Goal: Information Seeking & Learning: Learn about a topic

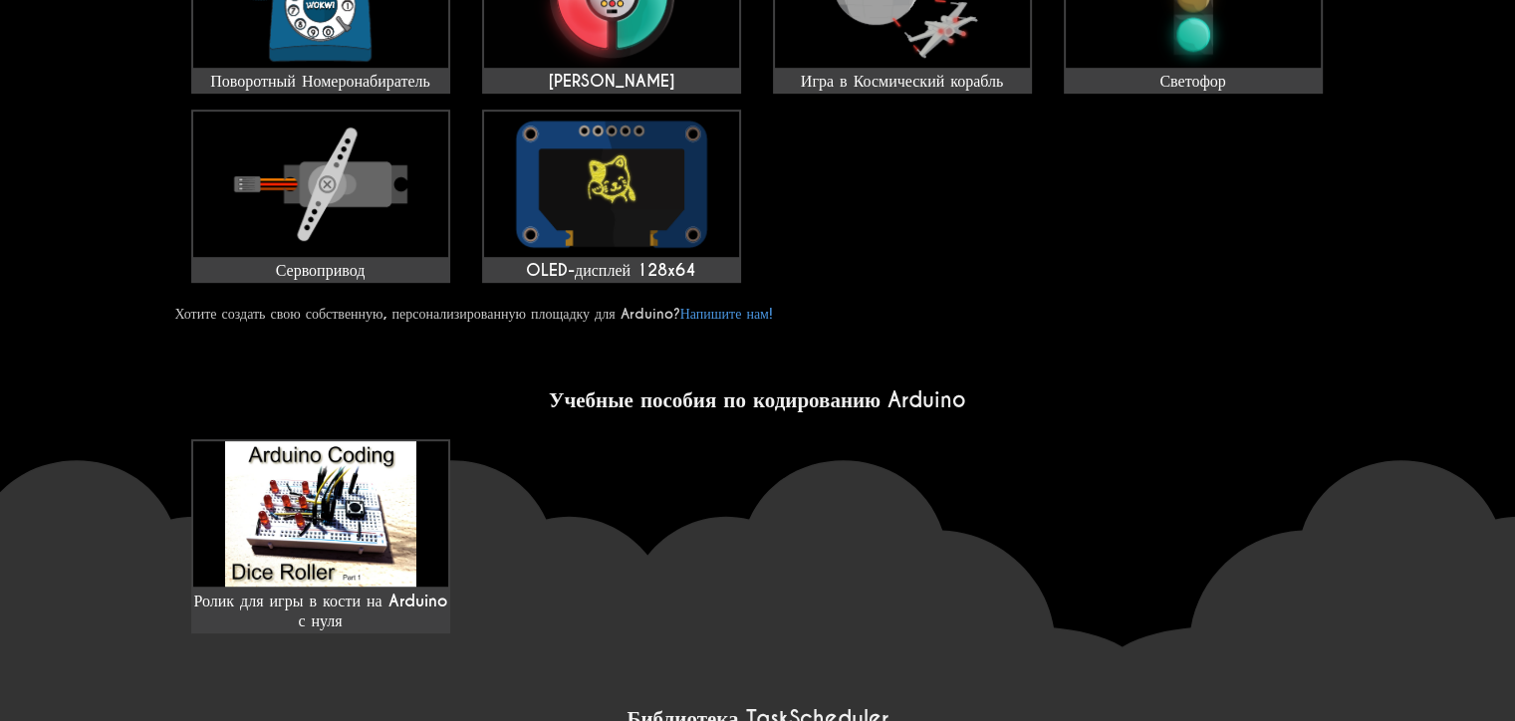
scroll to position [1196, 0]
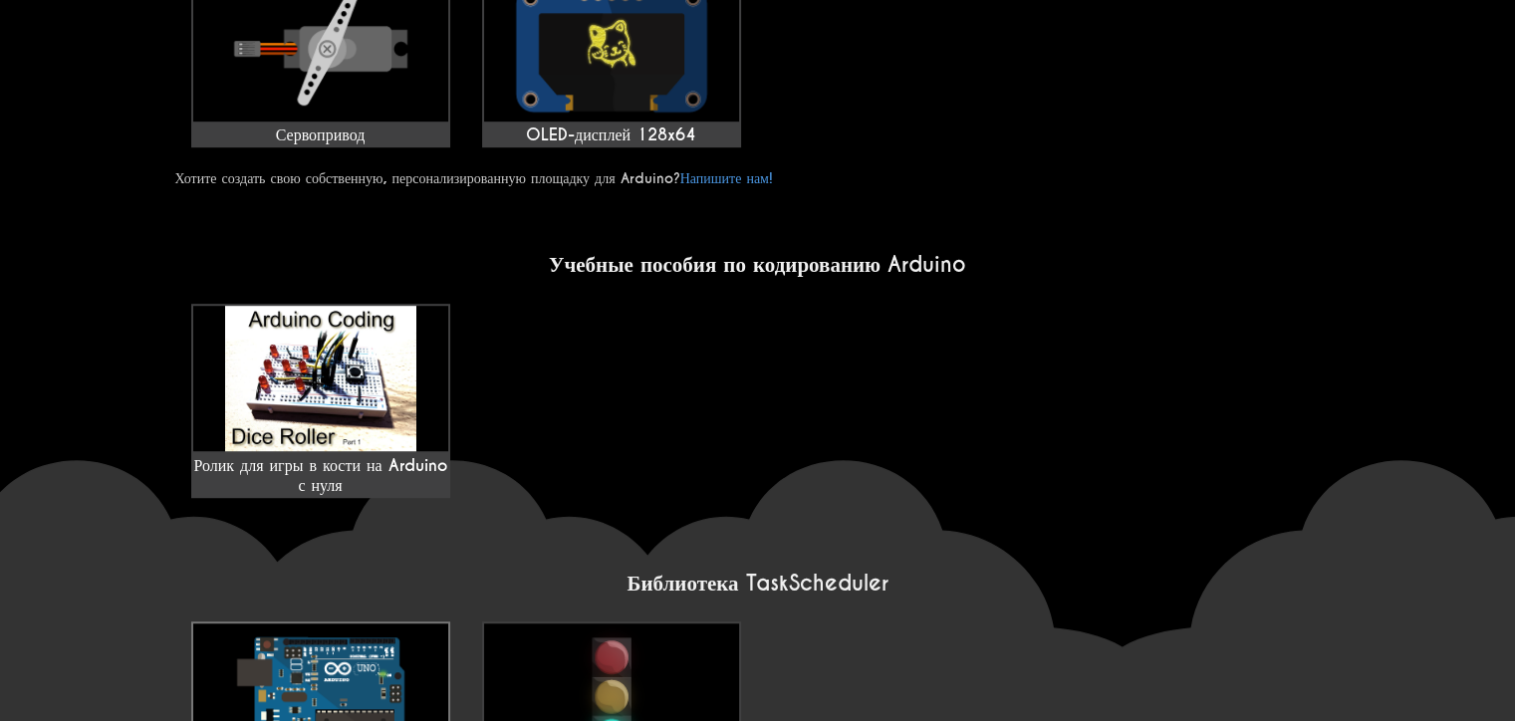
click at [237, 624] on img at bounding box center [320, 696] width 255 height 145
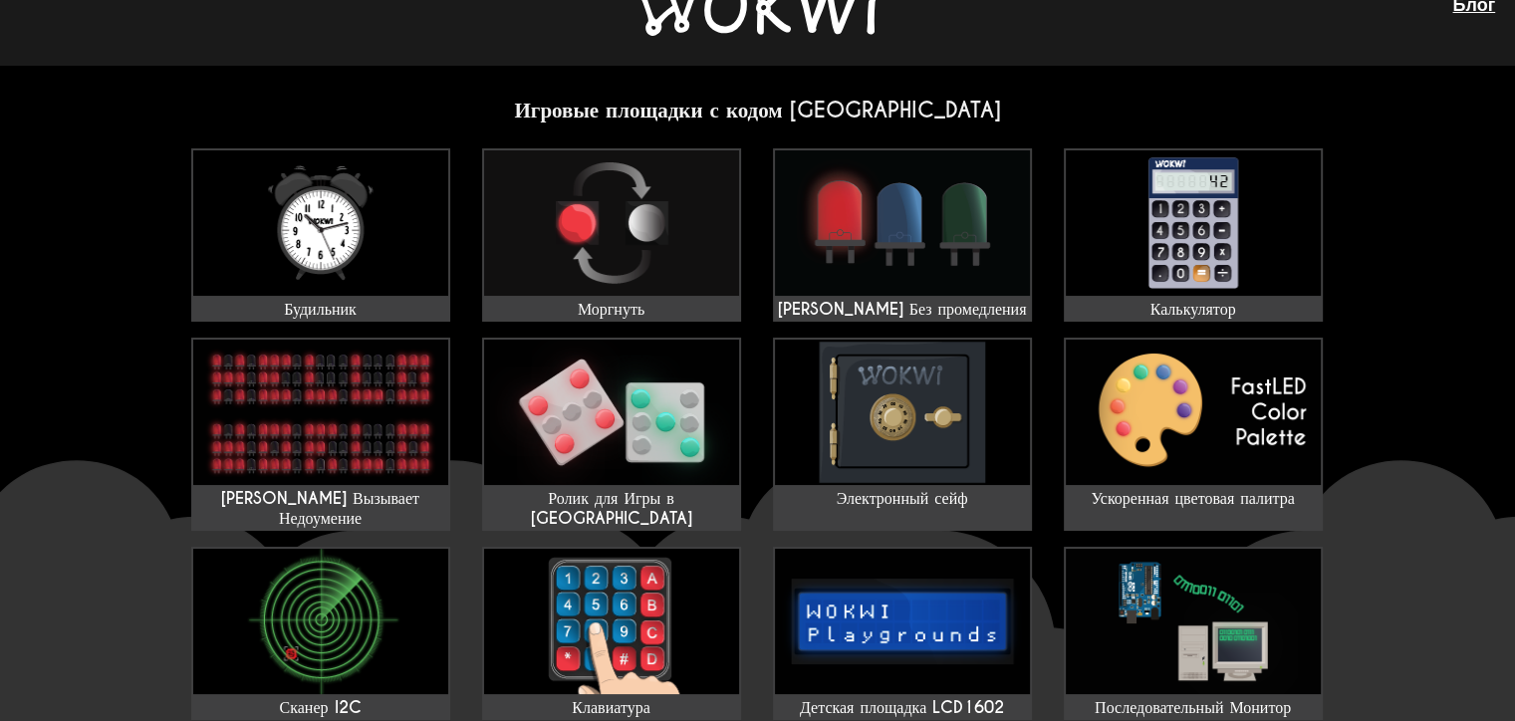
scroll to position [0, 0]
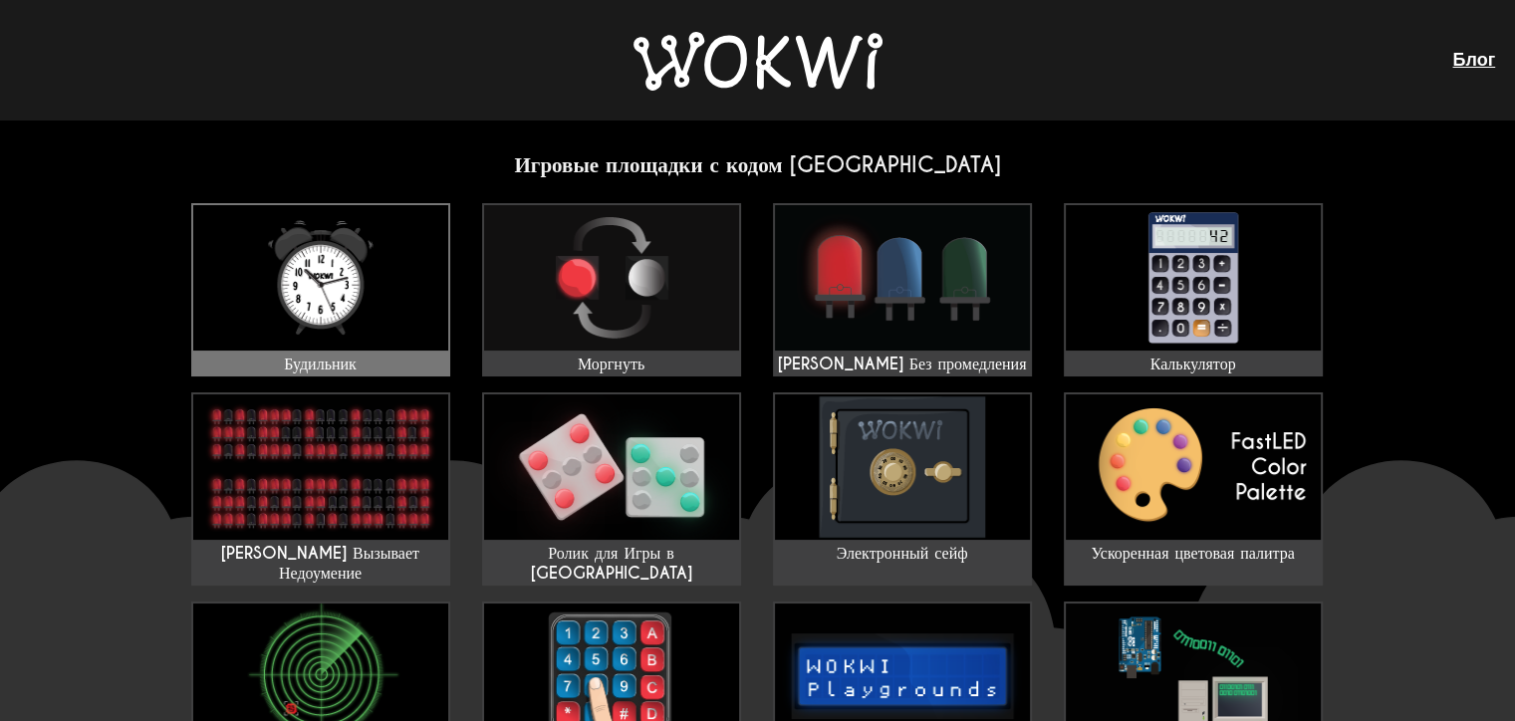
click at [368, 315] on img at bounding box center [320, 277] width 255 height 145
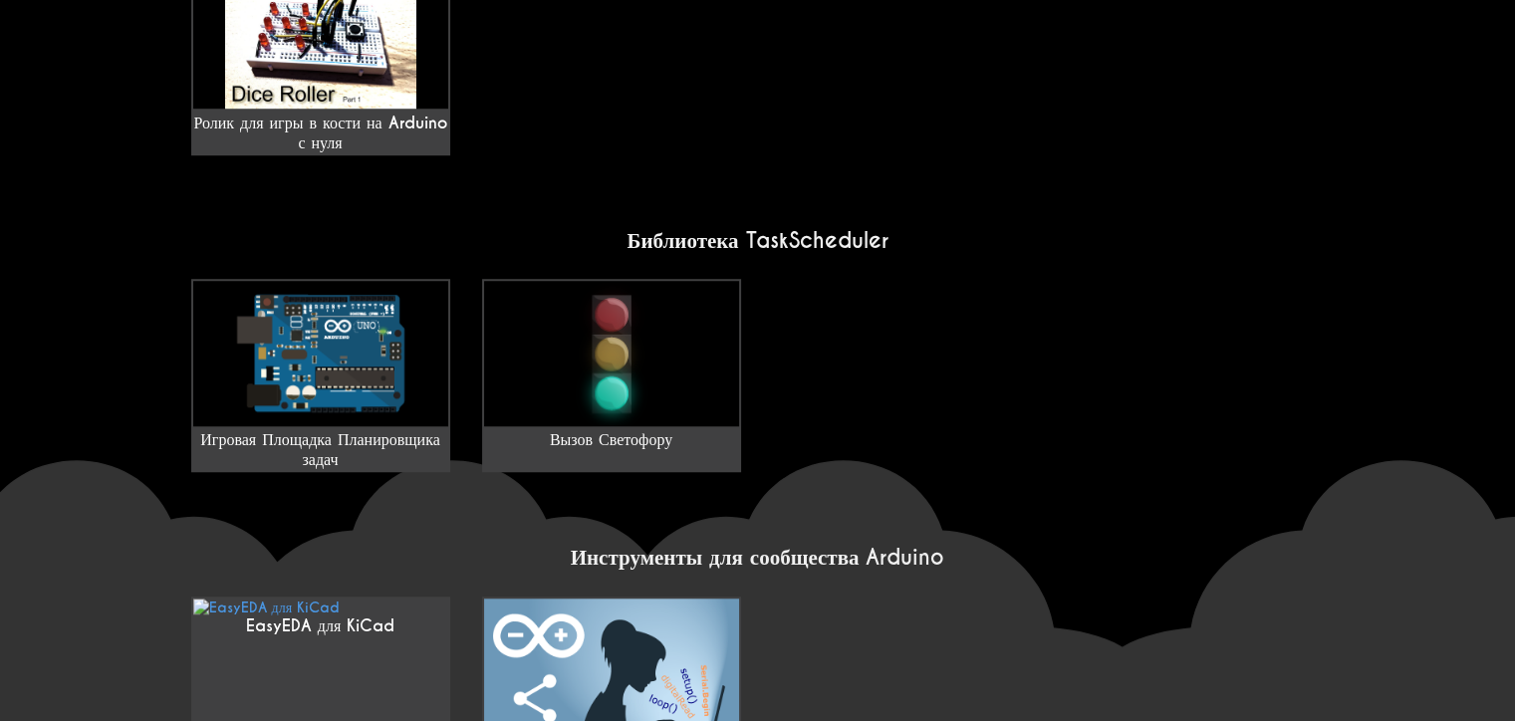
scroll to position [1594, 0]
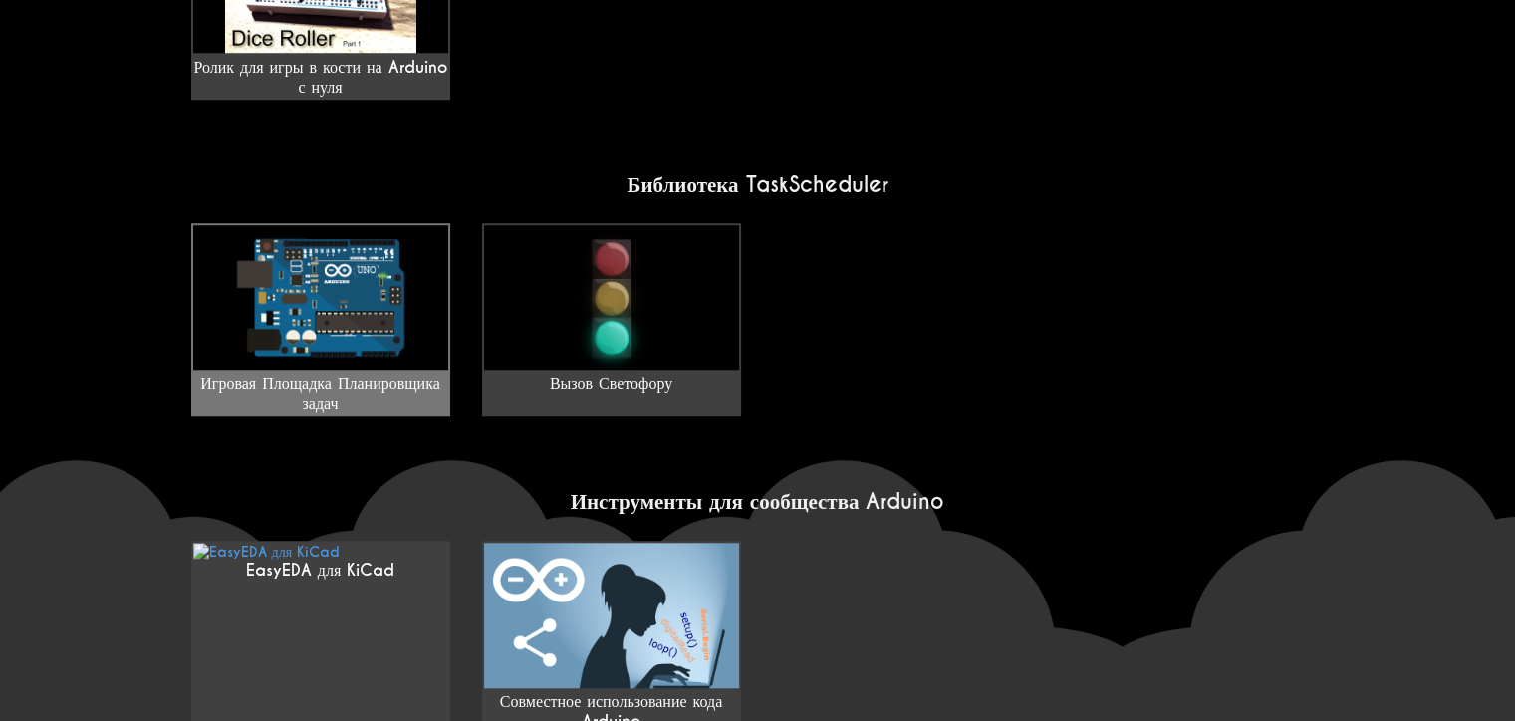
click at [303, 225] on img at bounding box center [320, 297] width 255 height 145
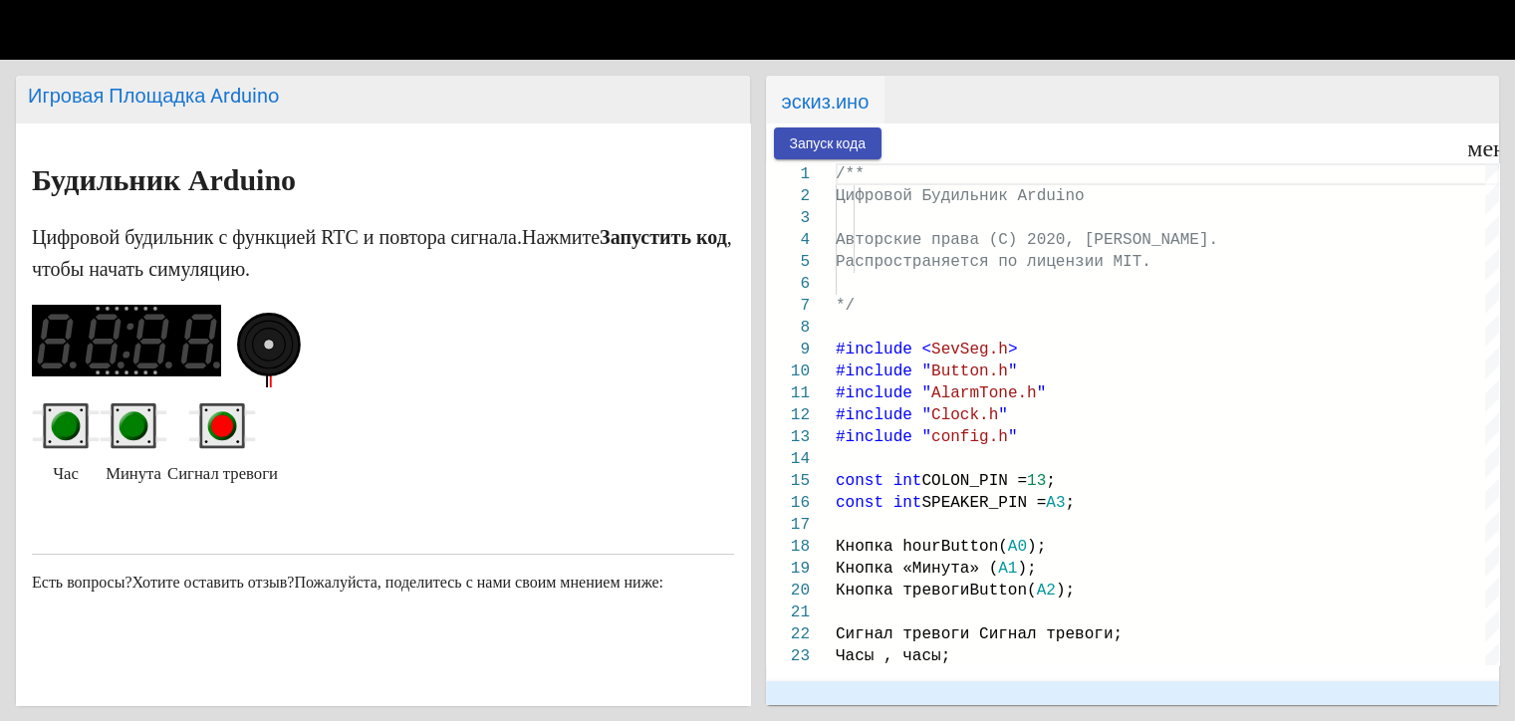
click at [213, 100] on ya-tr-span "Игровая Площадка Arduino" at bounding box center [153, 96] width 251 height 24
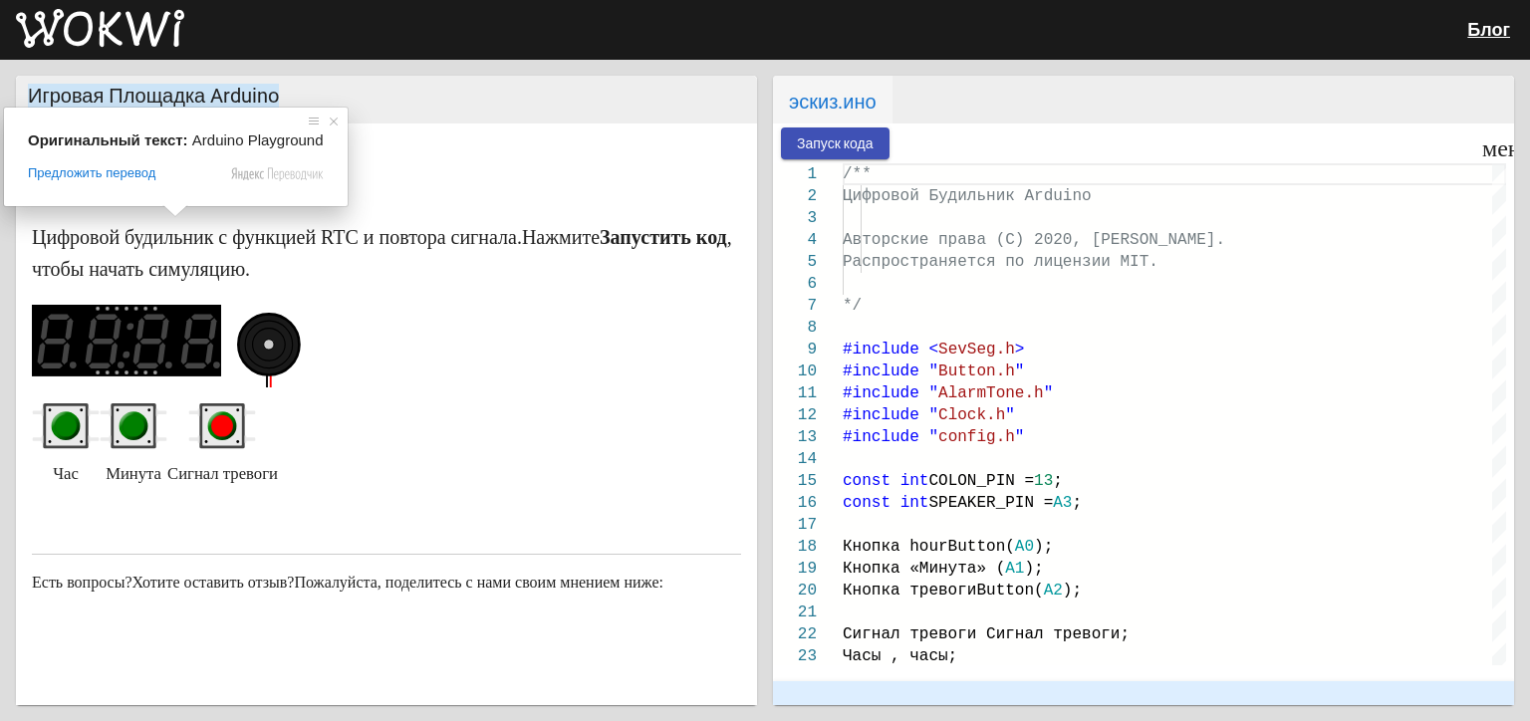
click at [40, 98] on ya-tr-span "Игровая Площадка Arduino" at bounding box center [153, 96] width 251 height 24
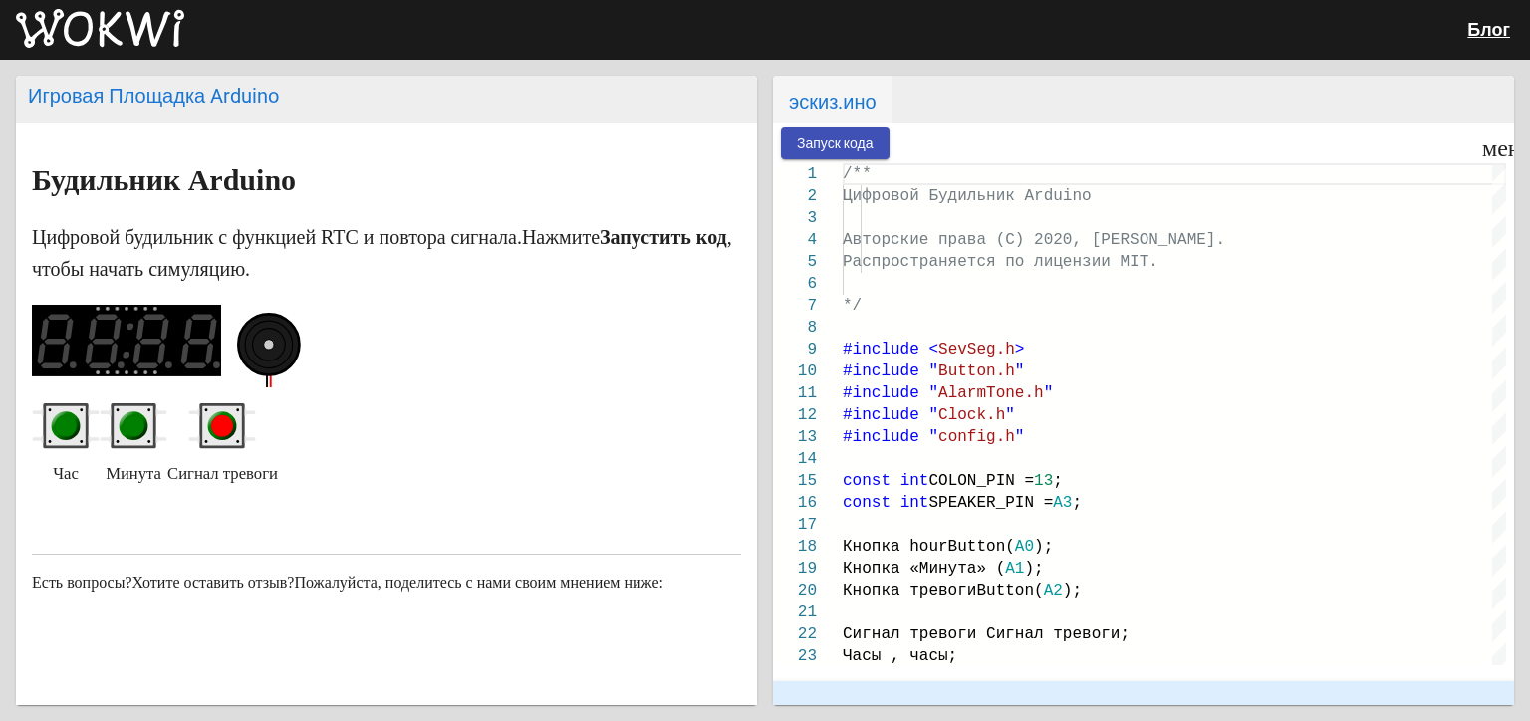
click at [42, 93] on ya-tr-span "Игровая Площадка Arduino" at bounding box center [153, 96] width 251 height 24
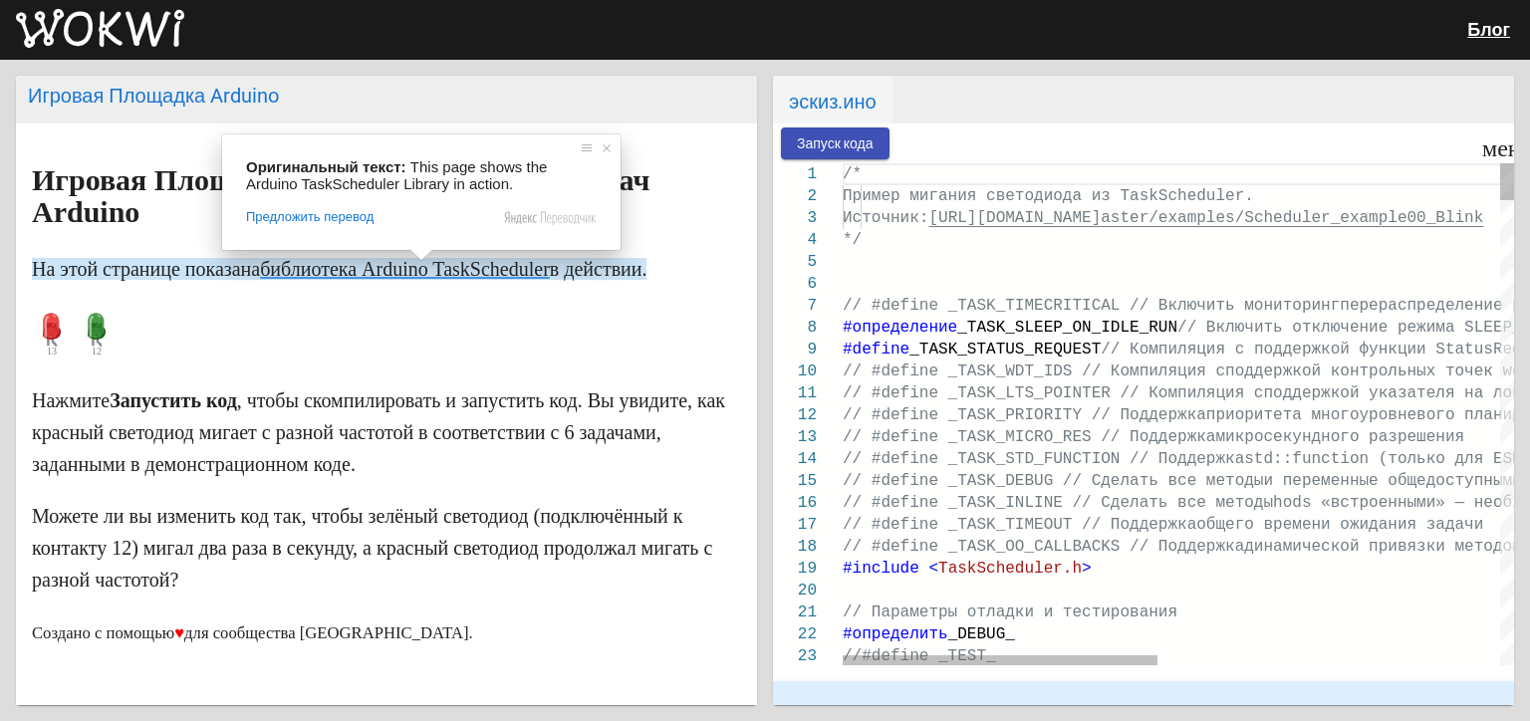
click at [414, 261] on span at bounding box center [421, 255] width 26 height 12
click at [87, 142] on article "Игровая Площадка для Планировщика задач Arduino На этой странице показана библи…" at bounding box center [386, 528] width 741 height 809
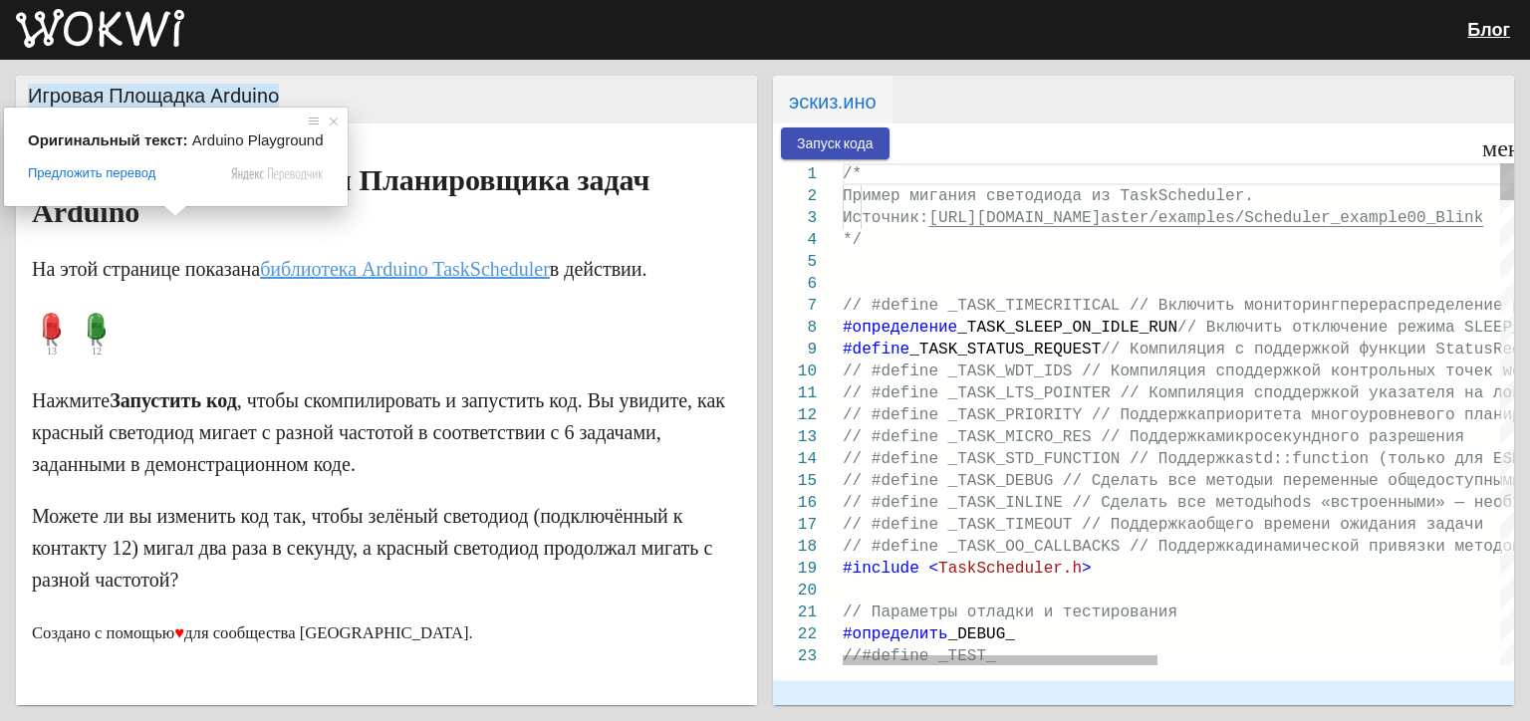
click at [842, 147] on ya-tr-span "Запуск кода" at bounding box center [835, 144] width 77 height 16
